Goal: Task Accomplishment & Management: Manage account settings

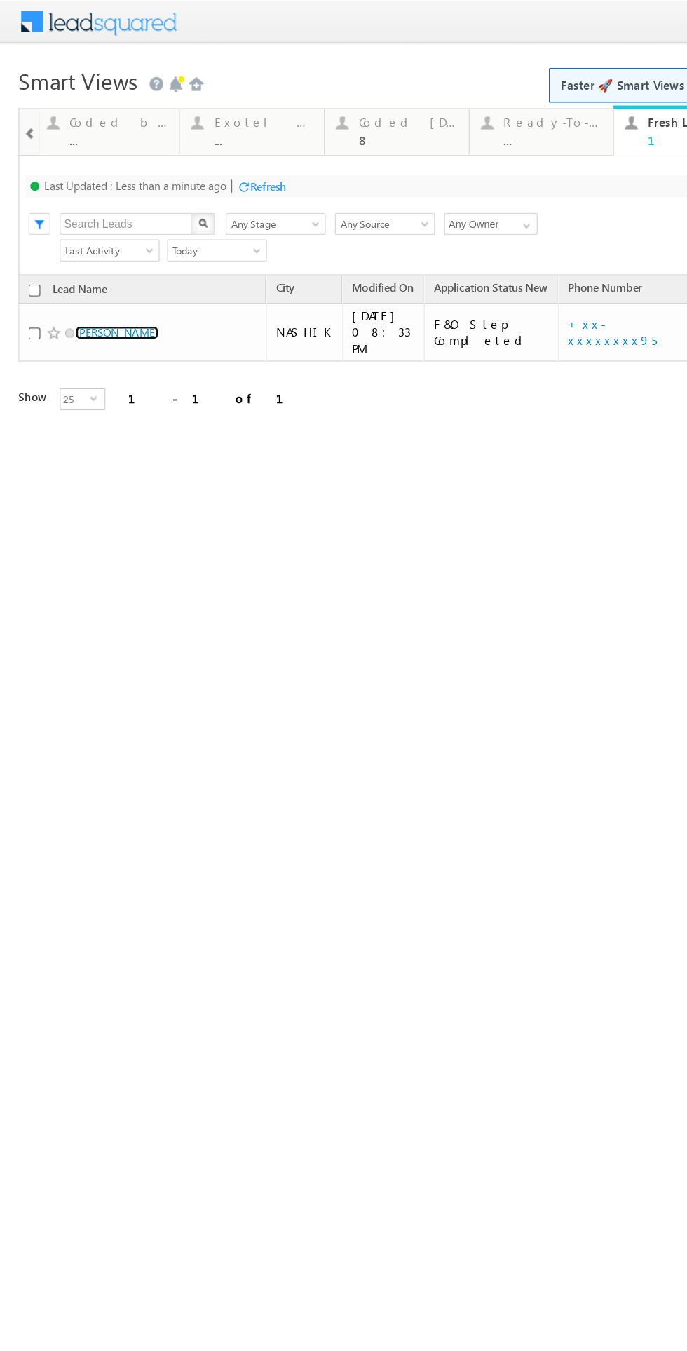
click at [108, 249] on link "[PERSON_NAME]" at bounding box center [89, 254] width 64 height 11
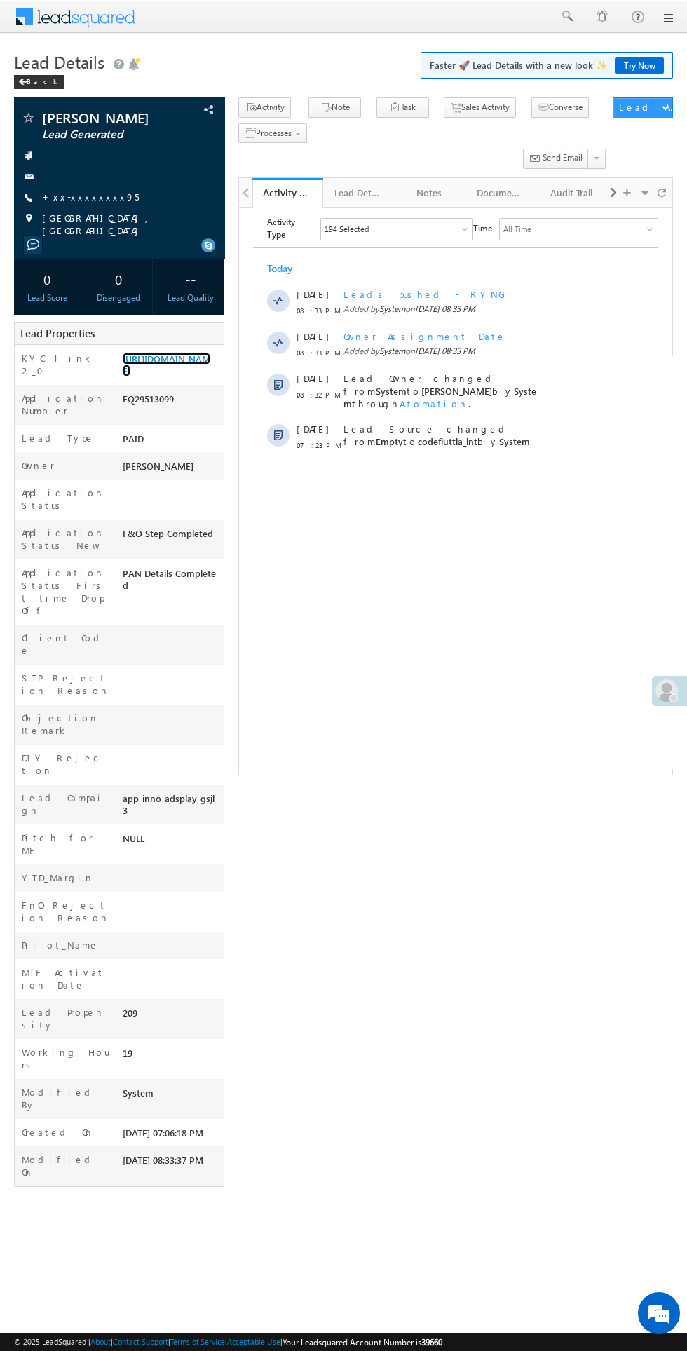
click at [160, 376] on link "[URL][DOMAIN_NAME]" at bounding box center [167, 365] width 88 height 24
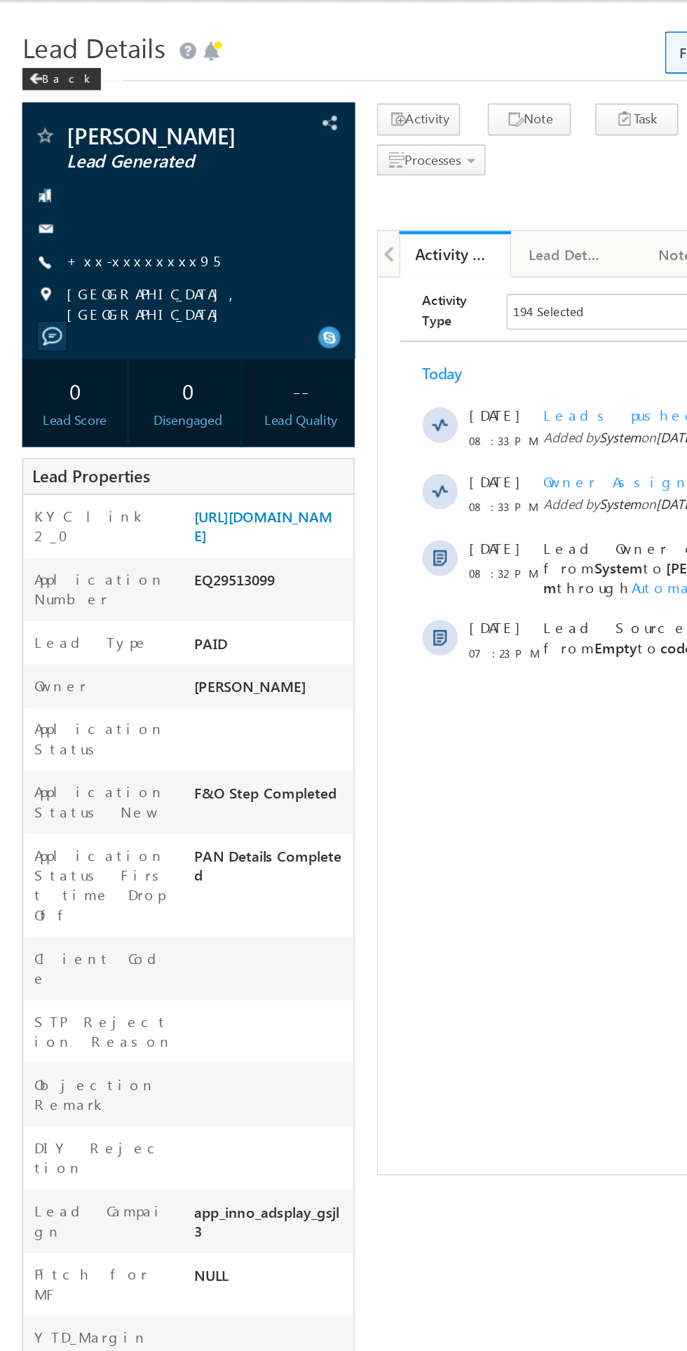
click at [92, 203] on link "+xx-xxxxxxxx95" at bounding box center [90, 197] width 97 height 12
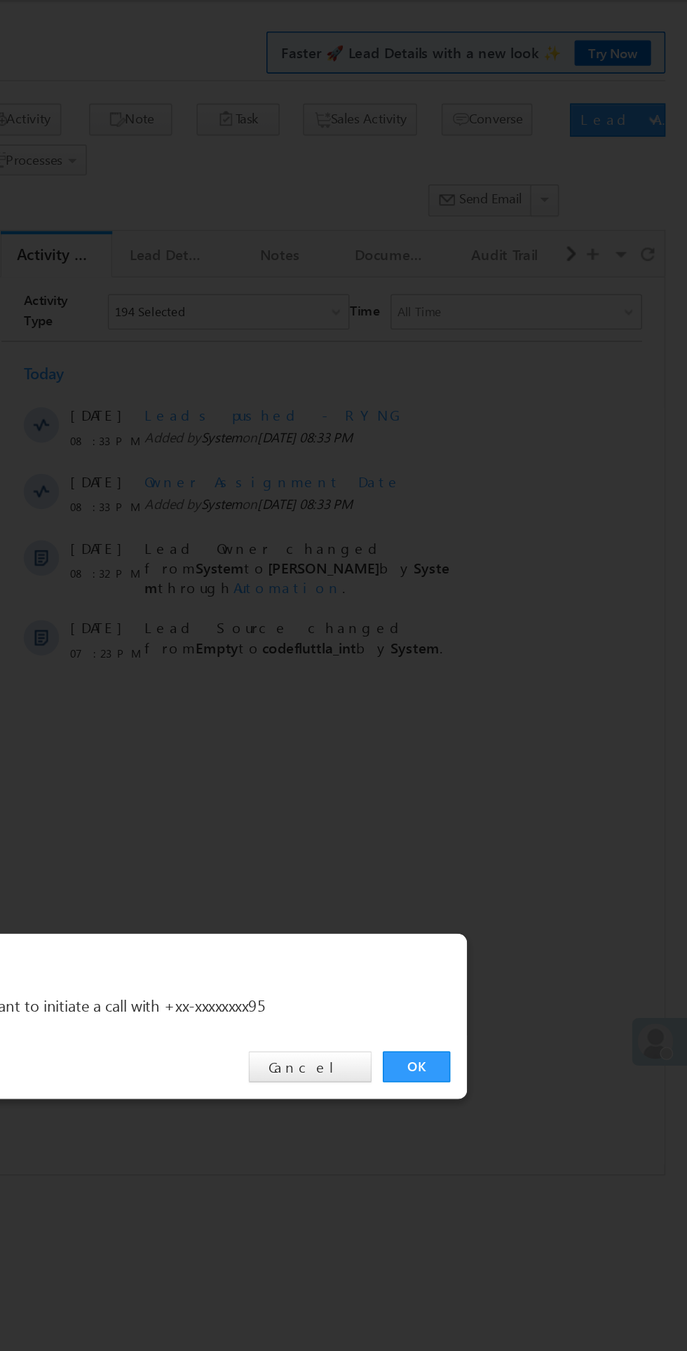
click at [512, 716] on link "OK" at bounding box center [515, 707] width 43 height 20
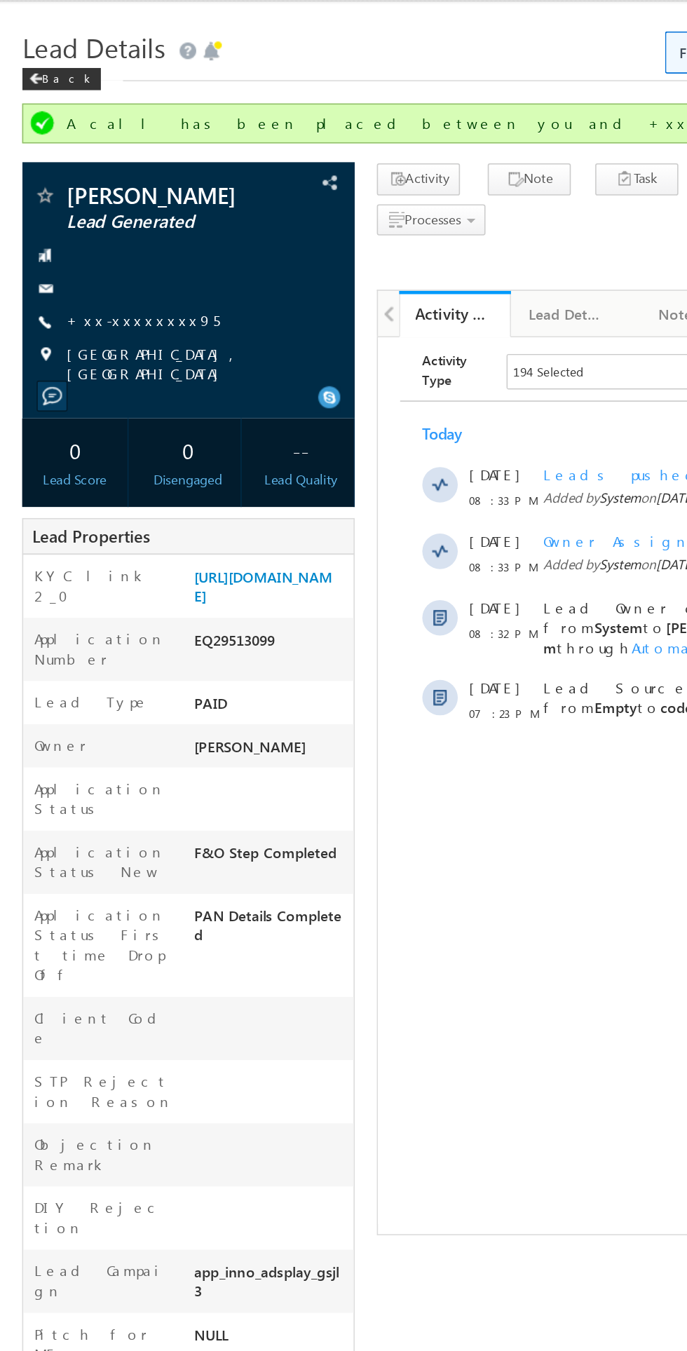
click at [91, 240] on link "+xx-xxxxxxxx95" at bounding box center [90, 235] width 97 height 12
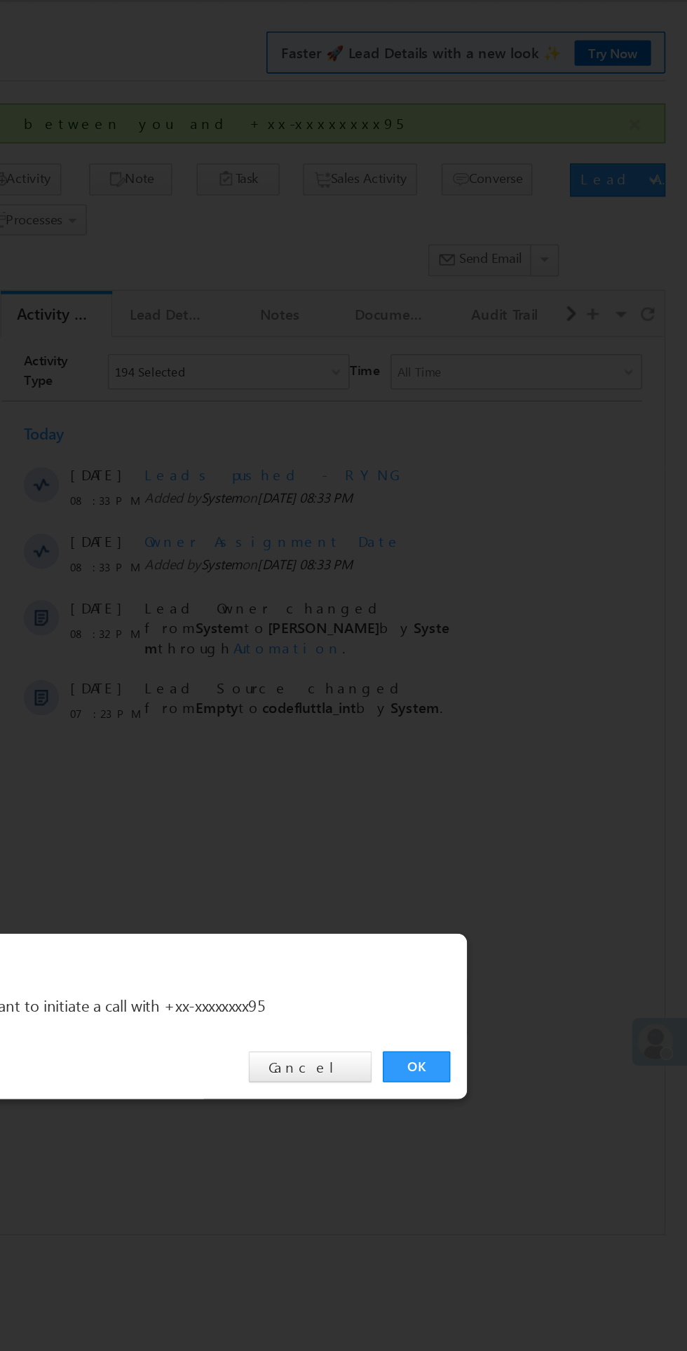
click at [509, 719] on div "OK Cancel" at bounding box center [351, 707] width 393 height 40
click at [510, 718] on div "OK Cancel" at bounding box center [351, 707] width 393 height 40
click at [514, 708] on link "OK" at bounding box center [515, 707] width 43 height 20
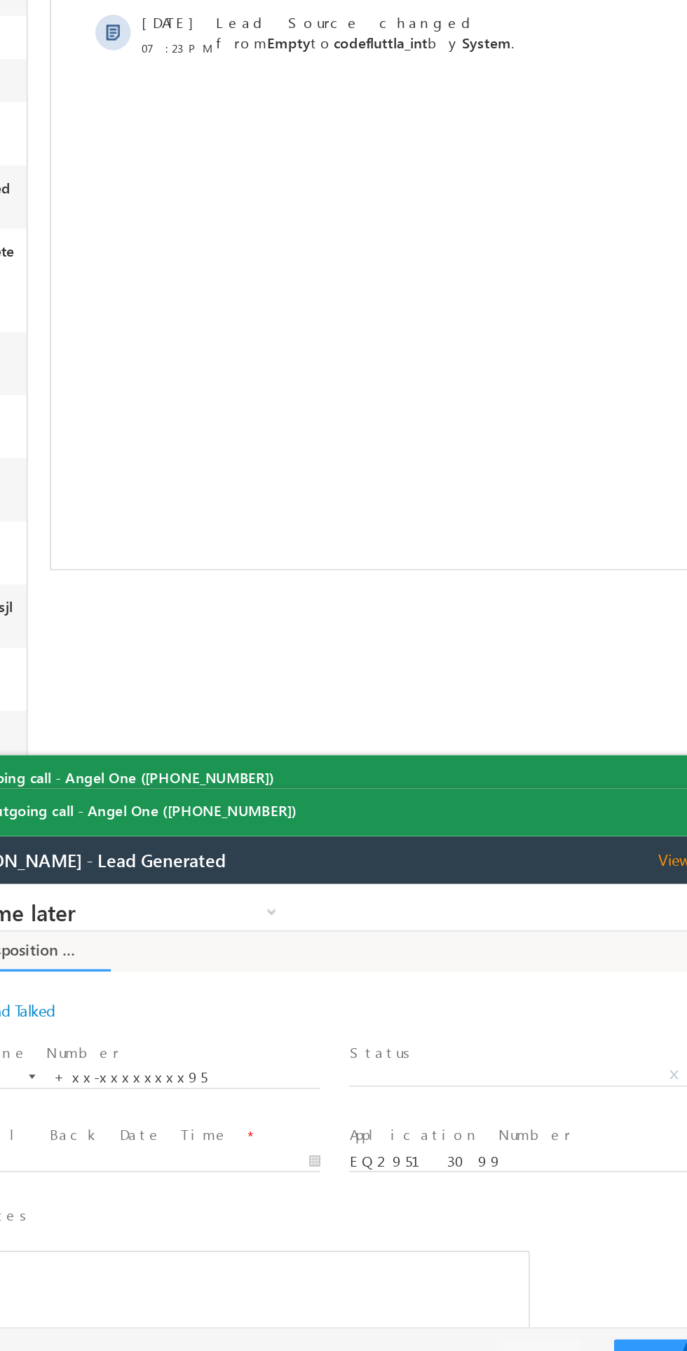
click at [315, 1006] on span "X" at bounding box center [306, 1005] width 223 height 14
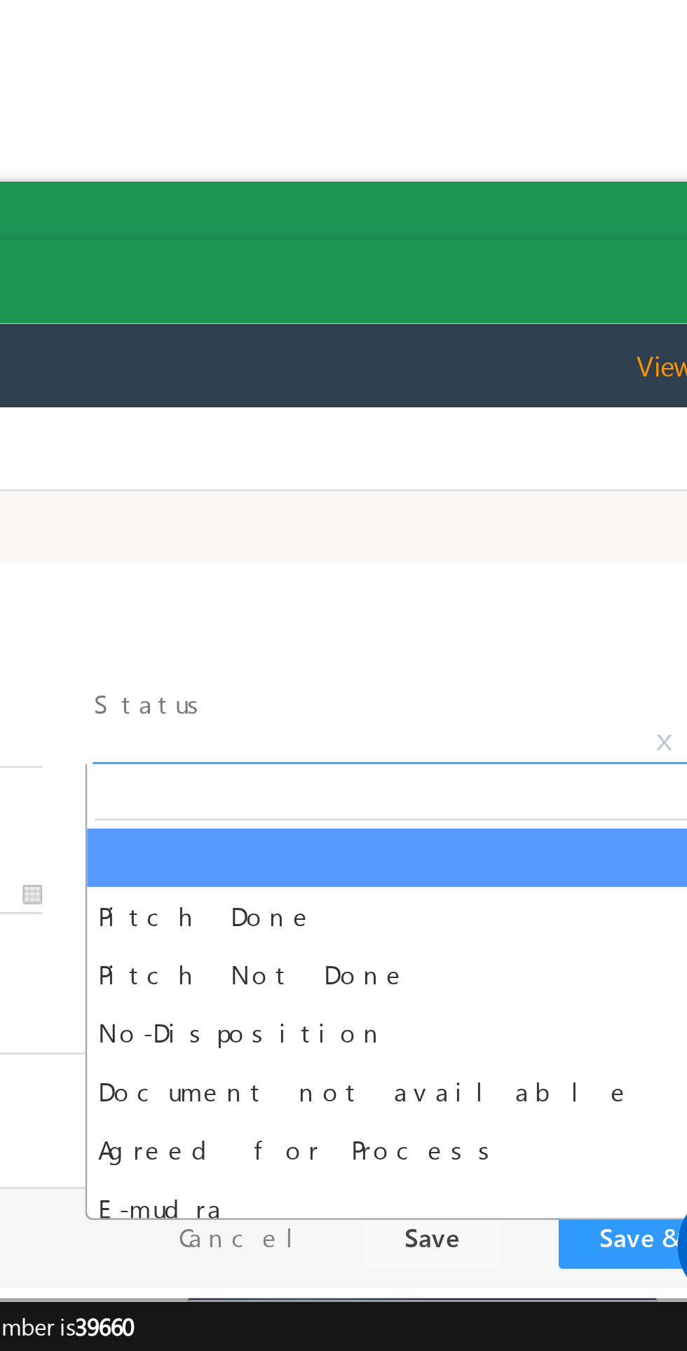
select select "Pitch Not Done"
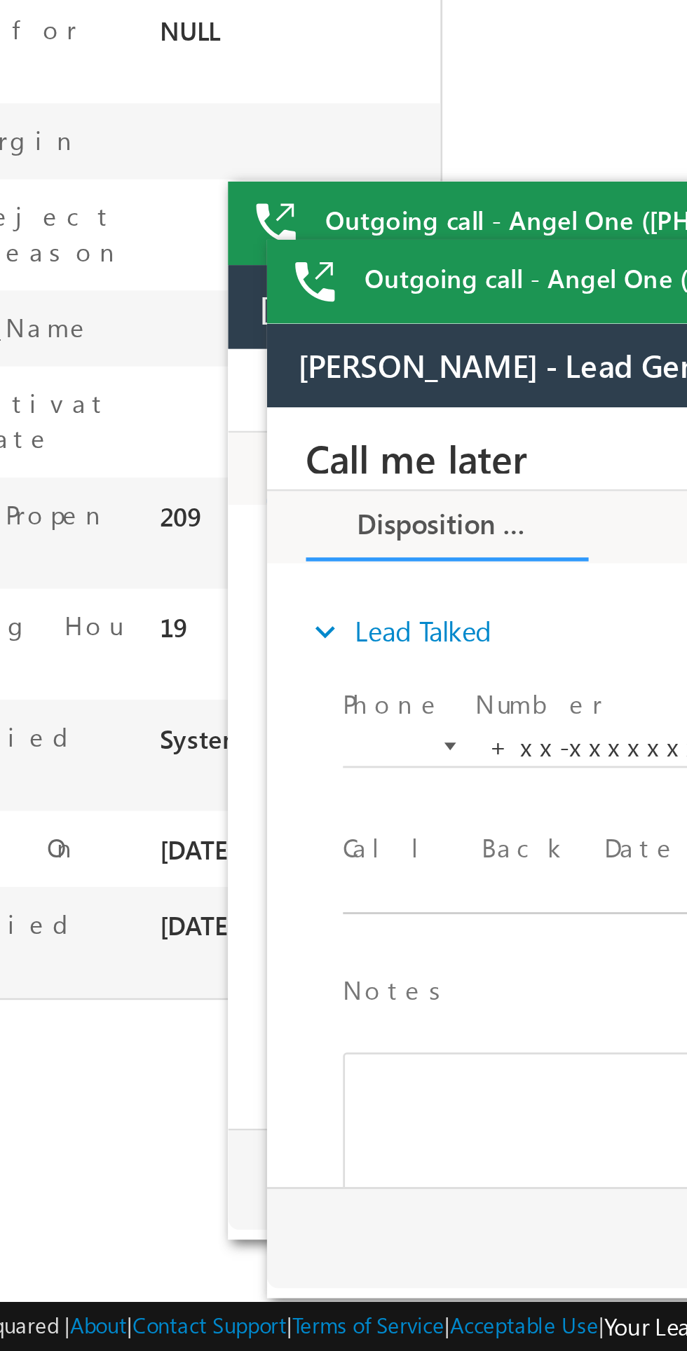
click at [334, 583] on body "Call me later Cross Sell Customer Drop-off reasons Language Barrier Not Interes…" at bounding box center [529, 547] width 526 height 280
type input "09/24/25 9:58 PM"
